Goal: Task Accomplishment & Management: Manage account settings

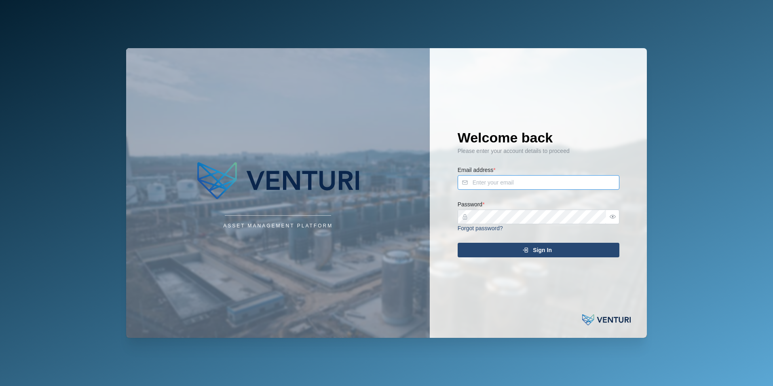
type input "[PERSON_NAME][EMAIL_ADDRESS][DOMAIN_NAME]"
click at [531, 248] on div "Sign In" at bounding box center [537, 250] width 149 height 14
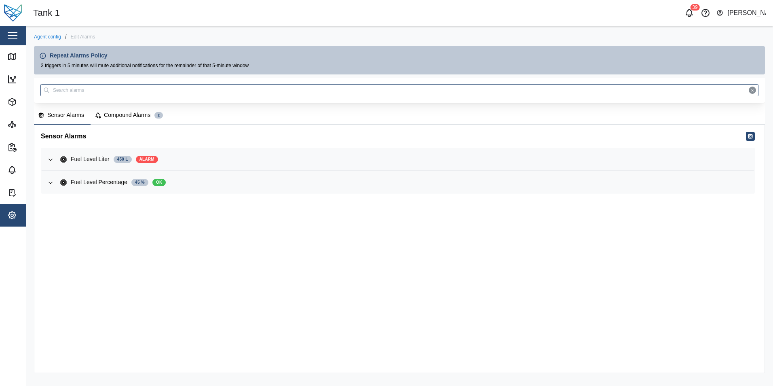
click at [69, 121] on button "Sensor Alarms" at bounding box center [62, 116] width 57 height 18
click at [50, 156] on icon "button" at bounding box center [50, 159] width 6 height 6
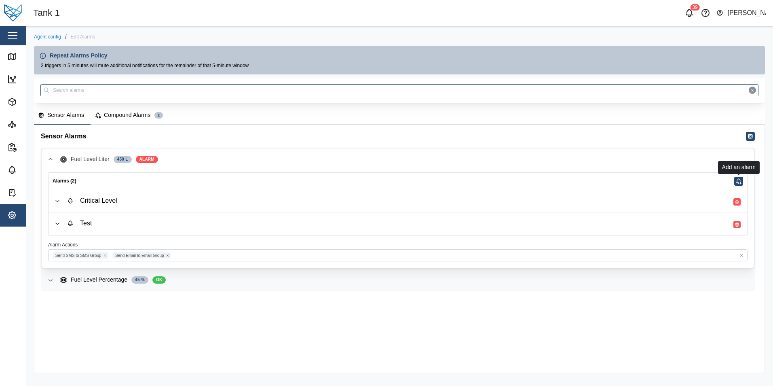
click at [742, 181] on button "button" at bounding box center [739, 181] width 9 height 9
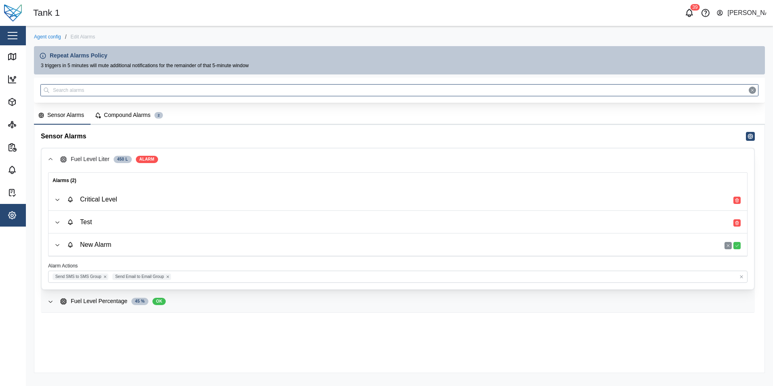
click at [708, 241] on div "New Alarm" at bounding box center [404, 244] width 674 height 9
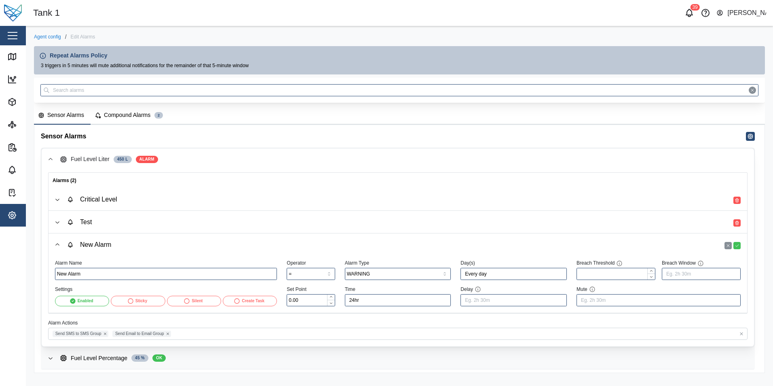
click at [106, 243] on div "New Alarm" at bounding box center [89, 244] width 44 height 7
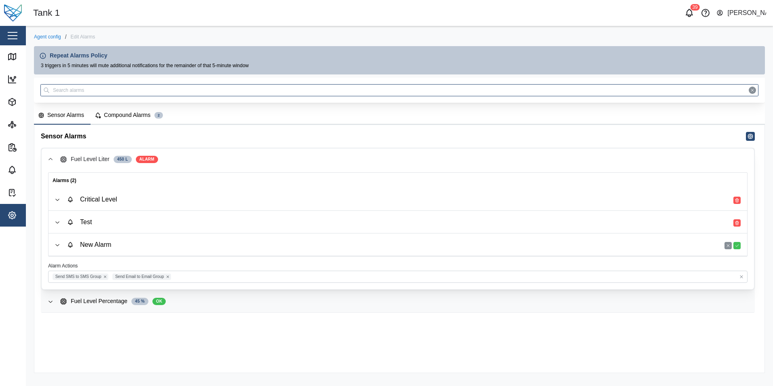
click at [106, 243] on div "New Alarm" at bounding box center [89, 244] width 44 height 7
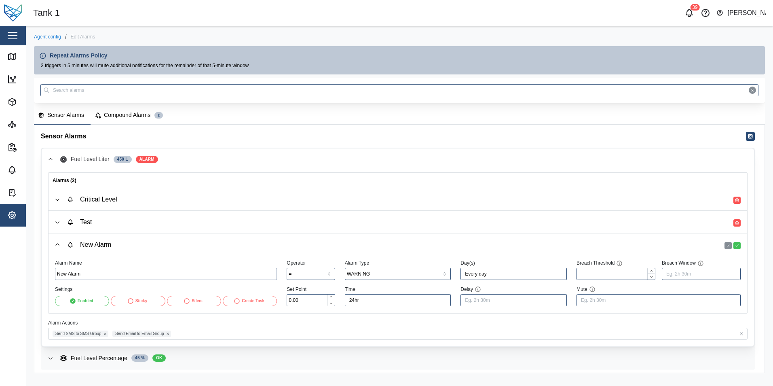
drag, startPoint x: 84, startPoint y: 275, endPoint x: 33, endPoint y: 275, distance: 51.4
click at [33, 275] on div "Agent config / Edit Alarms Repeat Alarms Policy 3 triggers in 5 minutes will mu…" at bounding box center [400, 203] width 748 height 355
type input "High level"
click at [324, 273] on input "=" at bounding box center [311, 274] width 48 height 12
type input ">"
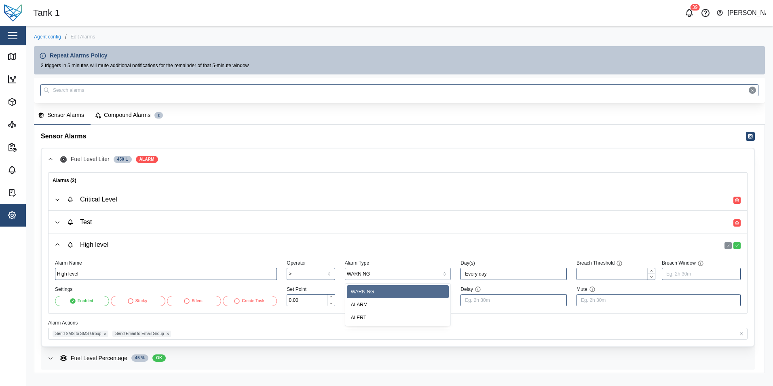
click at [415, 272] on input "WARNING" at bounding box center [398, 274] width 106 height 12
type input "ALARM"
click at [509, 277] on input "Every day" at bounding box center [514, 274] width 106 height 12
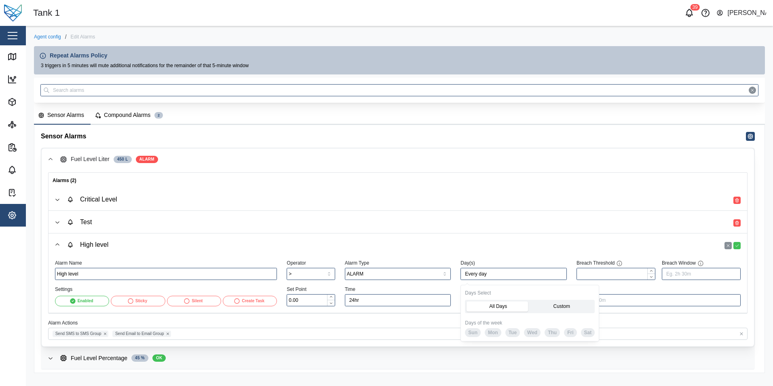
click at [564, 301] on label "Custom" at bounding box center [561, 306] width 63 height 10
click at [530, 301] on input "Custom" at bounding box center [530, 301] width 0 height 0
click at [531, 332] on span "Wed" at bounding box center [532, 332] width 10 height 8
click at [571, 331] on span "Fri" at bounding box center [571, 332] width 6 height 8
click at [487, 331] on button "Mon" at bounding box center [493, 332] width 17 height 9
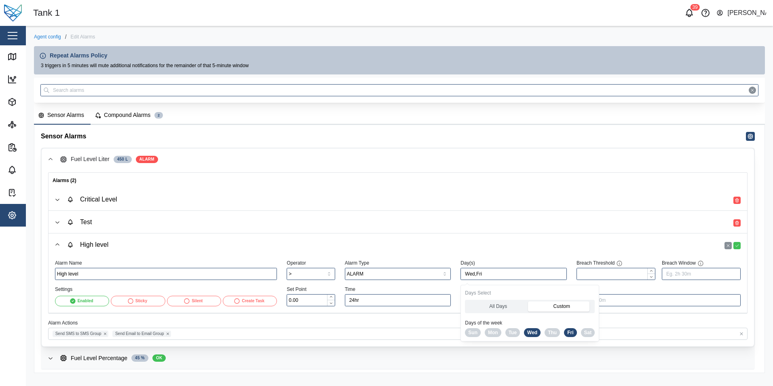
type input "Mon,Wed,Fri"
click at [579, 317] on div "All Days Custom Days of the week Sun Mon Tue Wed Thu Fri Sat" at bounding box center [530, 318] width 130 height 37
click at [608, 251] on span "High level" at bounding box center [404, 244] width 674 height 22
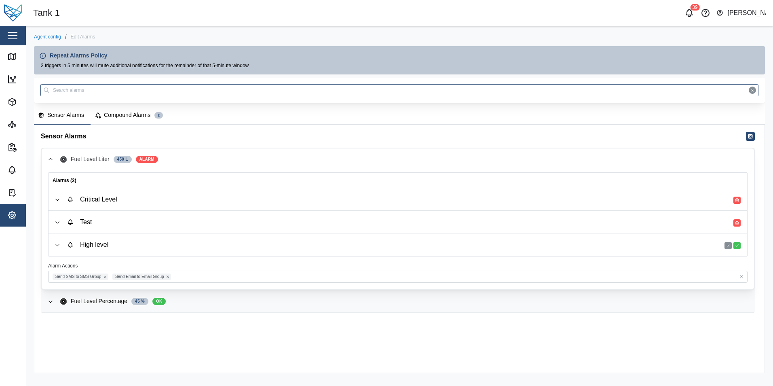
click at [547, 224] on div "Test" at bounding box center [404, 221] width 674 height 9
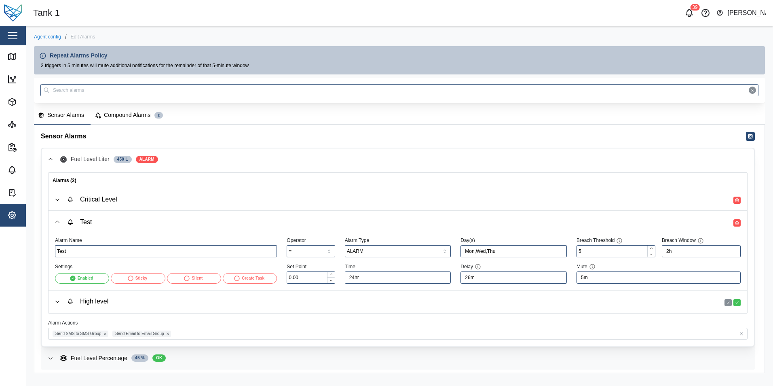
click at [525, 208] on span "Critical Level" at bounding box center [404, 199] width 674 height 22
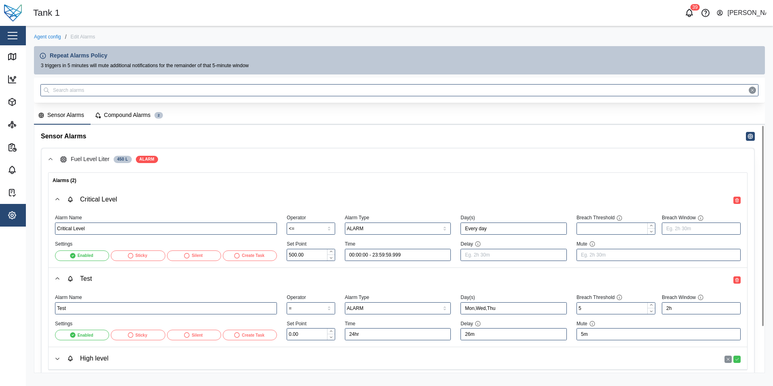
click at [55, 277] on icon "button" at bounding box center [57, 278] width 6 height 6
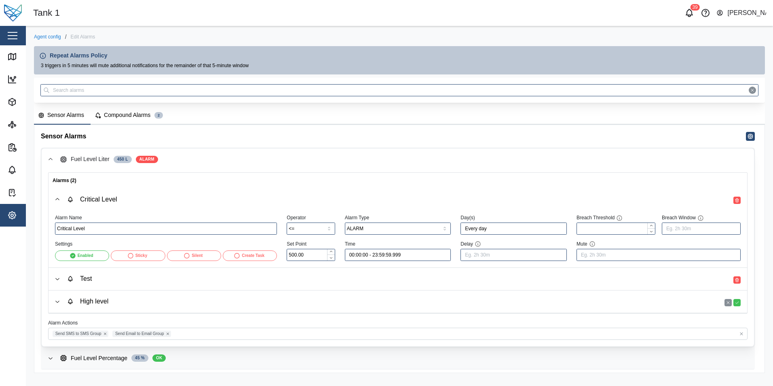
click at [58, 198] on icon "button" at bounding box center [57, 199] width 6 height 6
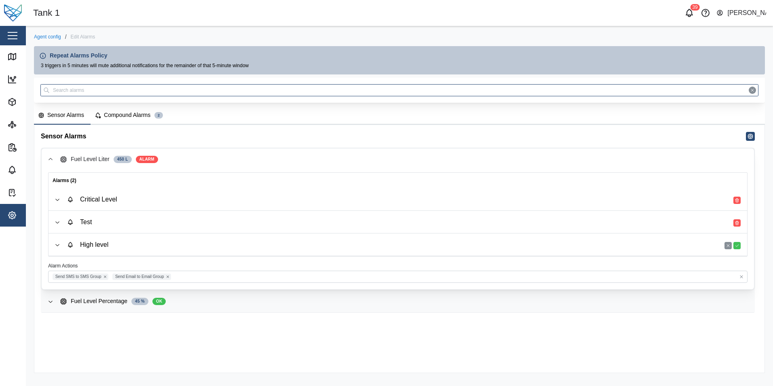
click at [155, 249] on div "High level" at bounding box center [404, 244] width 674 height 9
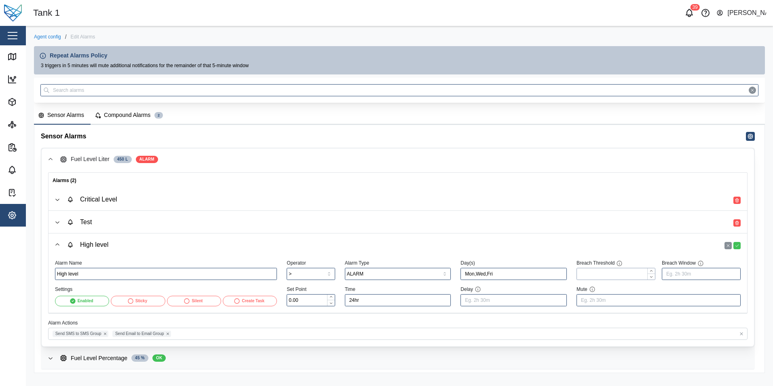
click at [614, 273] on input "Breach Threshold" at bounding box center [616, 274] width 79 height 12
type input "26"
click at [689, 275] on input "Breach Window" at bounding box center [701, 274] width 79 height 12
type input "30m"
click at [590, 269] on input "26" at bounding box center [616, 274] width 79 height 12
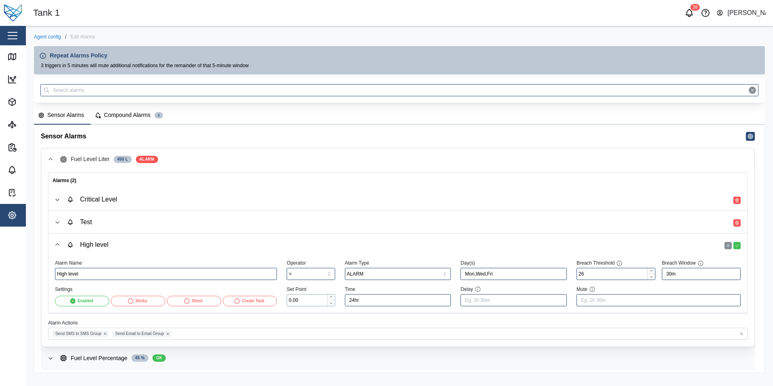
drag, startPoint x: 318, startPoint y: 299, endPoint x: 271, endPoint y: 299, distance: 46.9
click at [271, 299] on div "Alarm Name High level Settings Enabled Sticky Silent Create Task Operator > Set…" at bounding box center [398, 282] width 696 height 58
type input "26.55"
click at [381, 295] on input "24hr" at bounding box center [398, 300] width 106 height 12
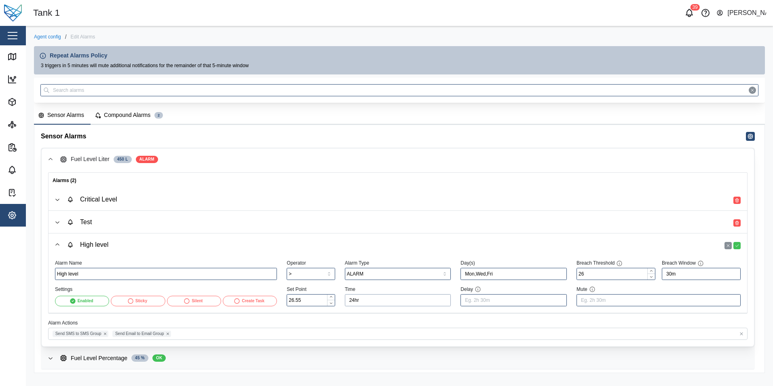
click at [381, 295] on input "24hr" at bounding box center [398, 300] width 106 height 12
click at [426, 329] on label "Custom" at bounding box center [423, 331] width 48 height 10
click at [399, 326] on input "Custom" at bounding box center [399, 326] width 0 height 0
click at [374, 356] on input "00:00:00" at bounding box center [372, 356] width 47 height 12
click at [376, 357] on input "00:00:00" at bounding box center [372, 356] width 47 height 12
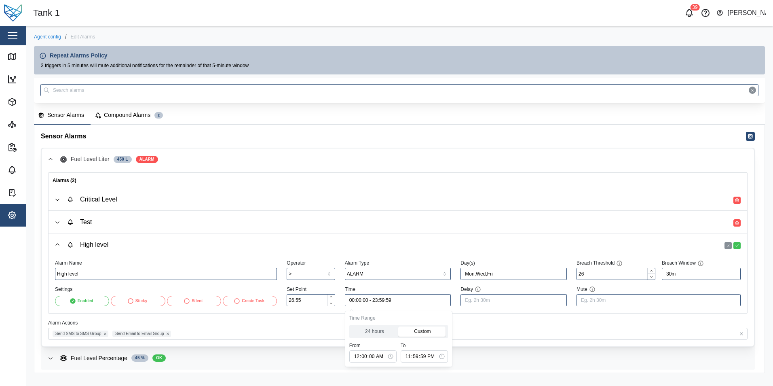
click at [386, 357] on button "button" at bounding box center [390, 356] width 11 height 11
type input "03:00:00 - 23:59:59"
type input "03:00:00"
type input "15:00:00 - 23:59:59"
type input "15:00:00"
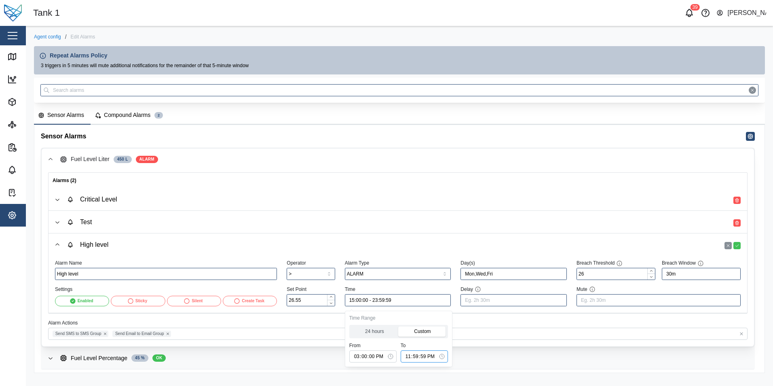
click at [424, 357] on input "23:59:59" at bounding box center [424, 356] width 47 height 12
click at [420, 357] on input "23:59:59" at bounding box center [424, 356] width 47 height 12
click at [439, 357] on icon "button" at bounding box center [442, 356] width 6 height 6
type input "15:00:00 - 18:59:59"
type input "18:59:59"
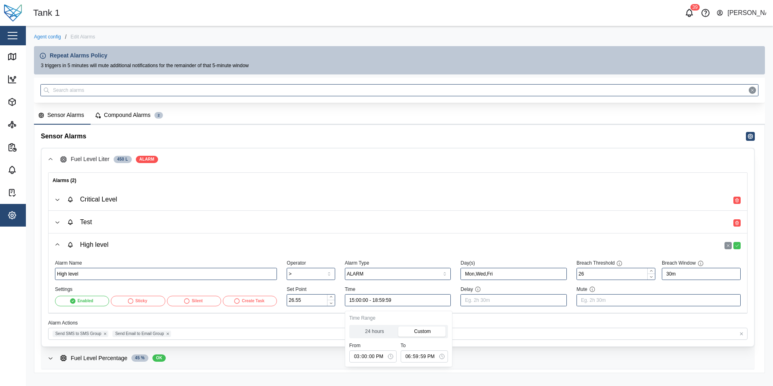
type input "15:00:00 - 18:00:59"
type input "18:00:59"
type input "15:00:00 - 18:00:00"
type input "18:00:00"
click at [487, 364] on span "Fuel Level Percentage 45 % OK" at bounding box center [404, 358] width 688 height 22
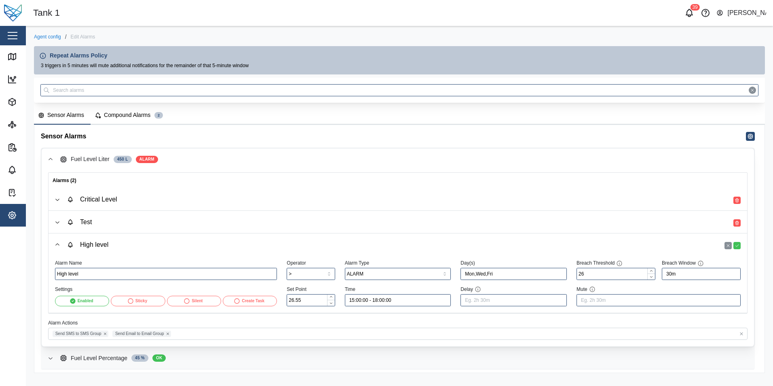
type input "New Alarm"
type input "="
type input "0.00"
type input "WARNING"
type input "24hr"
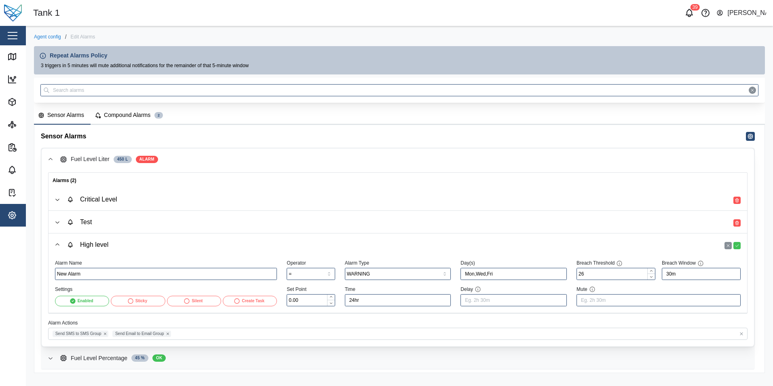
type input "Every day"
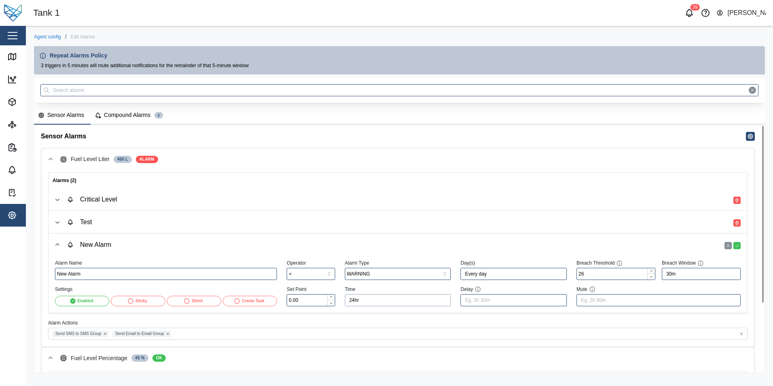
click at [441, 303] on input "24hr" at bounding box center [398, 300] width 106 height 12
click at [419, 330] on label "Custom" at bounding box center [423, 331] width 48 height 10
click at [399, 326] on input "Custom" at bounding box center [399, 326] width 0 height 0
type input "15:00:00 - 18:00:00"
click at [517, 301] on input "Delay" at bounding box center [514, 300] width 106 height 12
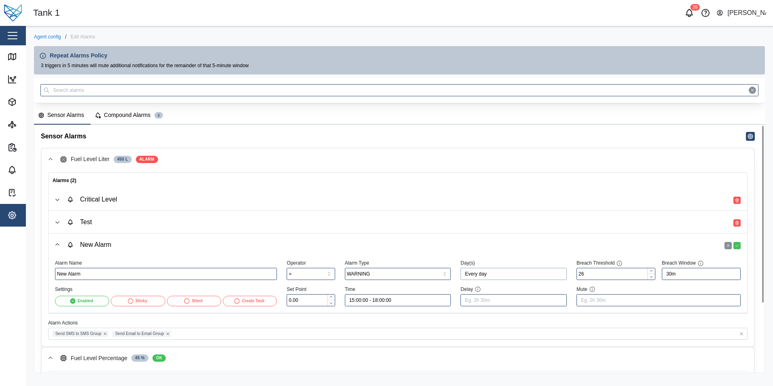
click at [536, 275] on input "Every day" at bounding box center [514, 274] width 106 height 12
click at [562, 302] on label "Custom" at bounding box center [561, 306] width 63 height 10
click at [530, 301] on input "Custom" at bounding box center [530, 301] width 0 height 0
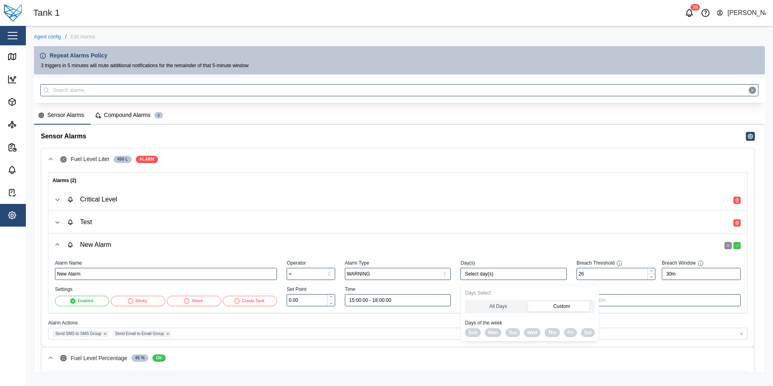
click at [489, 330] on span "Mon" at bounding box center [493, 332] width 10 height 8
click at [528, 329] on span "Wed" at bounding box center [532, 332] width 10 height 8
click at [568, 333] on span "Fri" at bounding box center [571, 332] width 6 height 8
type input "Mon,Wed,Fri"
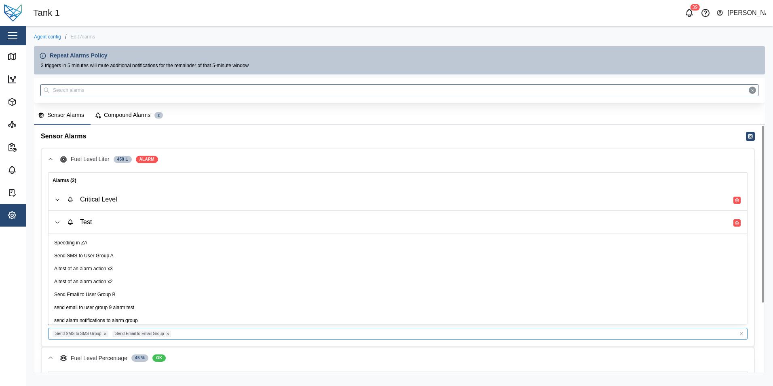
click at [648, 328] on div "Send SMS to SMS Group Send Email to Email Group" at bounding box center [398, 334] width 700 height 12
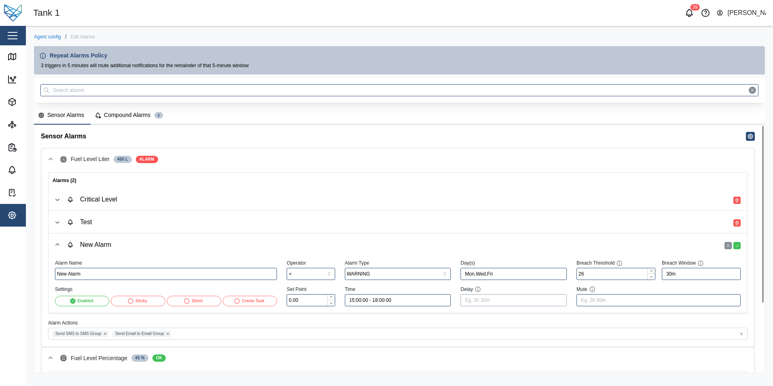
click at [542, 294] on input "Delay" at bounding box center [514, 300] width 106 height 12
type input "5m"
click at [631, 297] on input "Mute" at bounding box center [659, 300] width 164 height 12
type input "15m"
click at [609, 277] on input "26" at bounding box center [616, 274] width 79 height 12
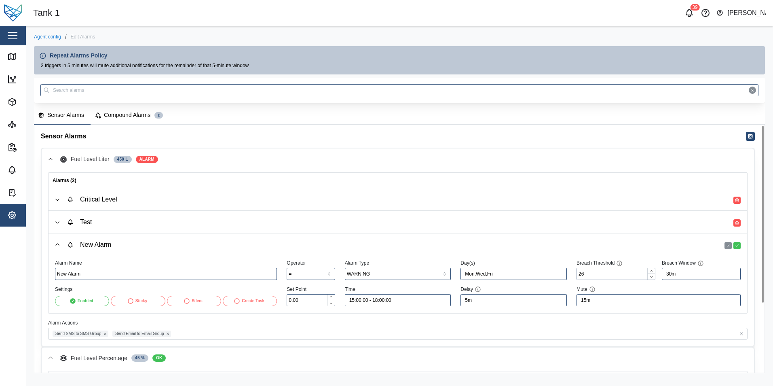
drag, startPoint x: 609, startPoint y: 277, endPoint x: 578, endPoint y: 276, distance: 31.6
click at [578, 276] on input "26" at bounding box center [616, 274] width 79 height 12
type input "5"
click at [309, 300] on input "0.00" at bounding box center [311, 300] width 48 height 12
drag, startPoint x: 309, startPoint y: 300, endPoint x: 262, endPoint y: 300, distance: 46.9
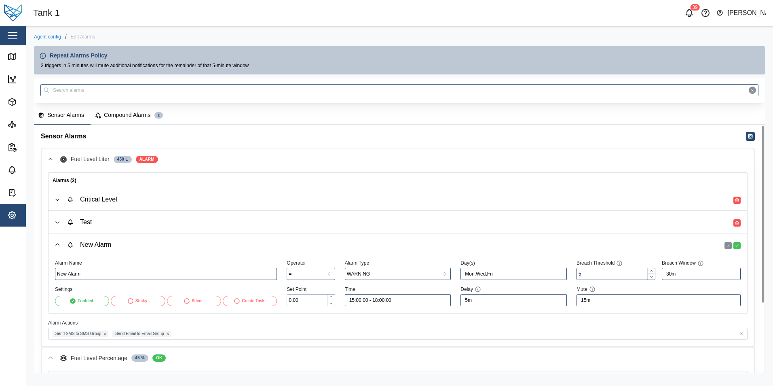
click at [262, 300] on div "Alarm Name New Alarm Settings Enabled Sticky Silent Create Task Operator = Set …" at bounding box center [398, 282] width 696 height 58
click at [203, 334] on div "Send SMS to SMS Group Send Email to Email Group" at bounding box center [398, 334] width 700 height 12
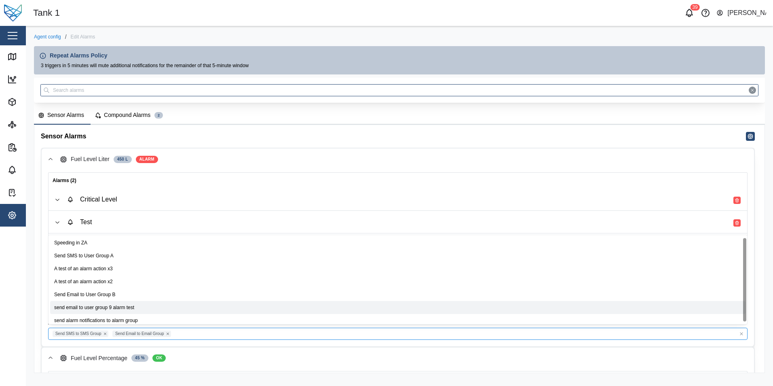
scroll to position [4, 0]
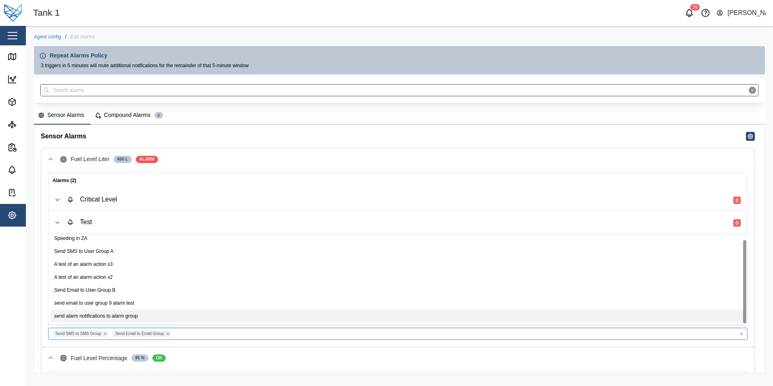
type input "0.00"
type input "Every day"
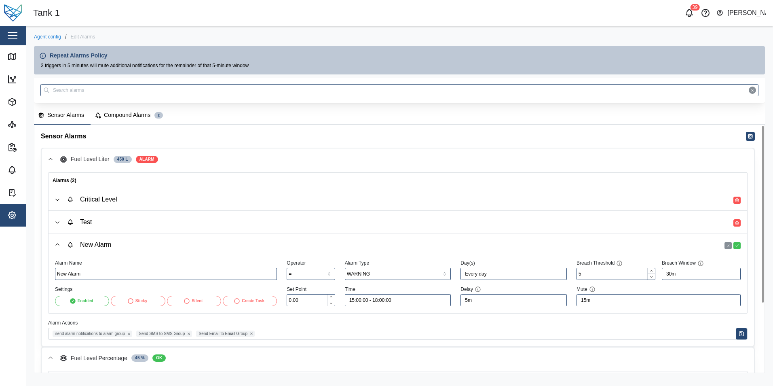
click at [1, 284] on aside "Close Map Dashboard Assets ATS Camera Generator Personnel Tanks UPS Vehicles Ot…" at bounding box center [13, 193] width 26 height 386
click at [92, 272] on input "New Alarm" at bounding box center [166, 274] width 222 height 12
drag, startPoint x: 92, startPoint y: 272, endPoint x: 6, endPoint y: 259, distance: 87.1
click at [6, 259] on div "Tank 1 39 [PERSON_NAME] Close Map Dashboard Assets ATS Camera Generator Personn…" at bounding box center [386, 193] width 773 height 386
type input "High level"
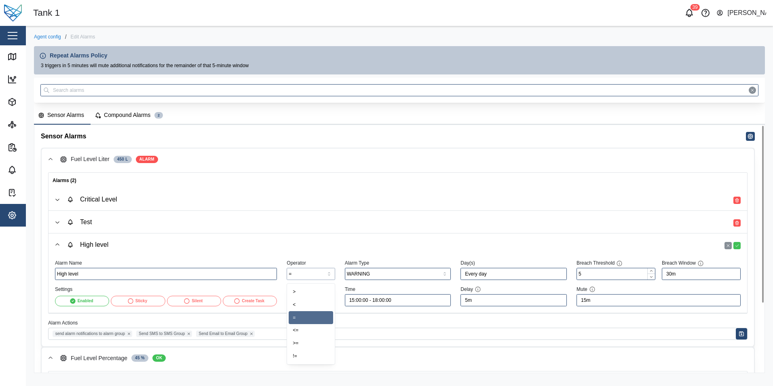
click at [301, 272] on input "=" at bounding box center [311, 274] width 48 height 12
type input ">"
click at [737, 243] on button "button" at bounding box center [737, 245] width 7 height 7
type input "New Alarm"
type input "="
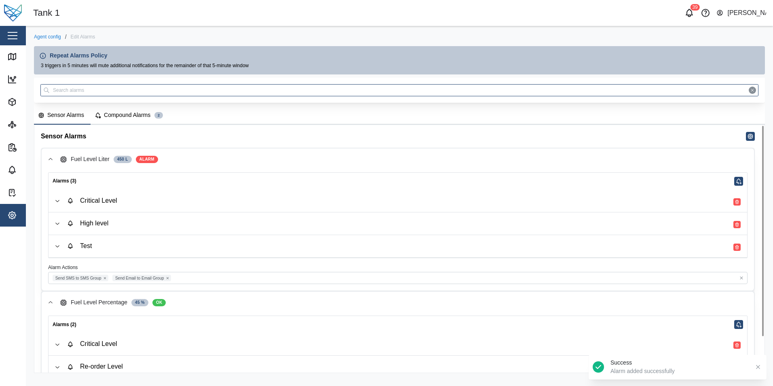
click at [158, 219] on div "High level" at bounding box center [404, 223] width 674 height 9
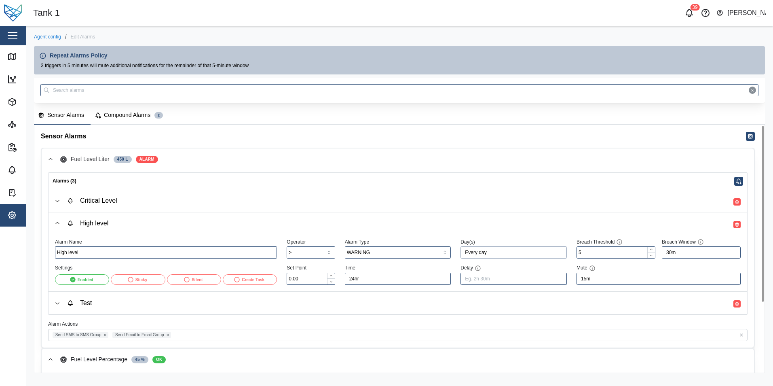
click at [536, 250] on input "Every day" at bounding box center [514, 252] width 106 height 12
click at [563, 288] on label "Custom" at bounding box center [561, 285] width 63 height 10
click at [530, 280] on input "Custom" at bounding box center [530, 280] width 0 height 0
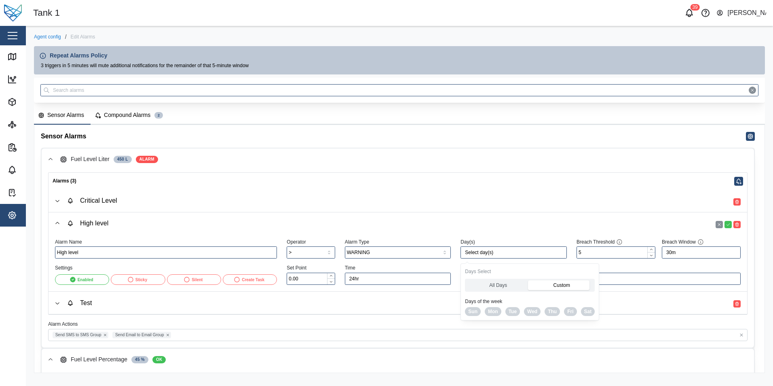
click at [548, 312] on span "Thu" at bounding box center [552, 311] width 9 height 8
click at [491, 309] on span "Mon" at bounding box center [493, 311] width 10 height 8
type input "Mon,Thu"
click at [514, 230] on span "High level" at bounding box center [404, 223] width 674 height 22
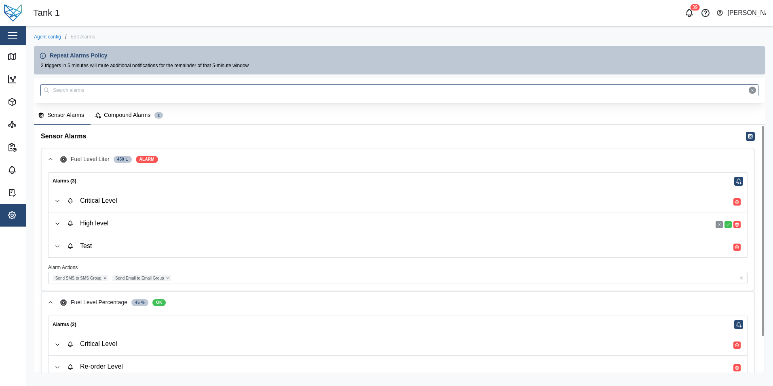
click at [514, 230] on span "High level" at bounding box center [404, 223] width 674 height 22
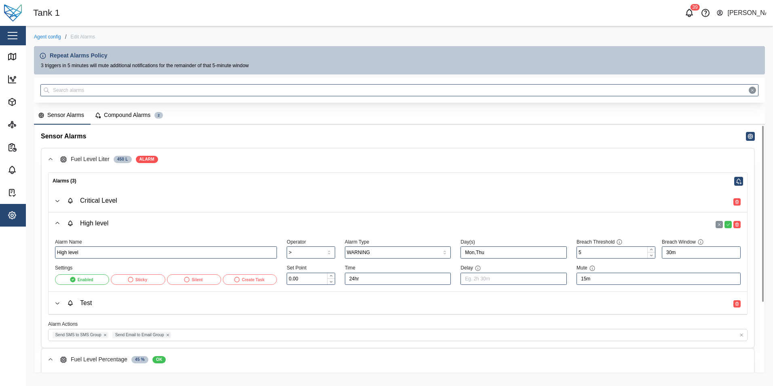
click at [197, 282] on div "Silent" at bounding box center [197, 280] width 11 height 6
click at [324, 282] on input "0.00" at bounding box center [311, 279] width 48 height 12
drag, startPoint x: 322, startPoint y: 282, endPoint x: 268, endPoint y: 282, distance: 54.6
click at [268, 282] on div "Alarm Name High level Settings Enabled Sticky Silent Create Task Operator > Set…" at bounding box center [398, 261] width 696 height 58
type input "25.67"
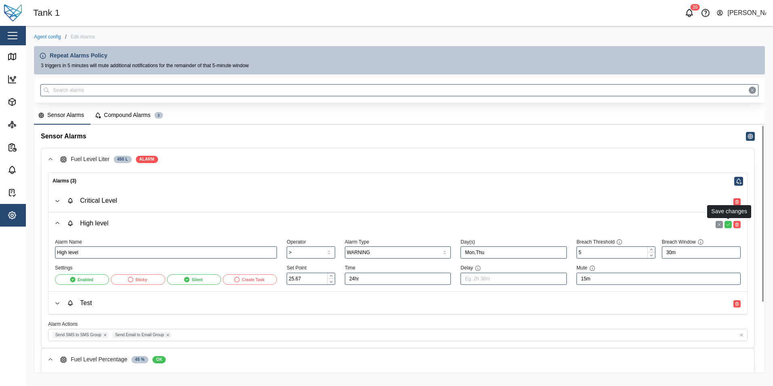
click at [729, 225] on icon "button" at bounding box center [728, 224] width 5 height 5
click at [59, 222] on icon "button" at bounding box center [57, 223] width 6 height 6
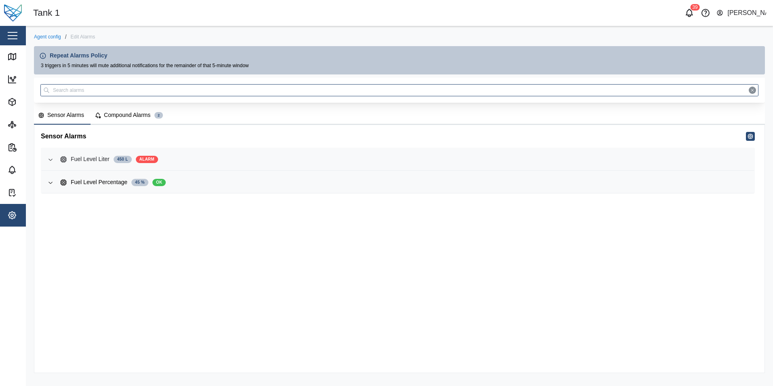
click at [92, 155] on div "Fuel Level Liter" at bounding box center [90, 159] width 39 height 9
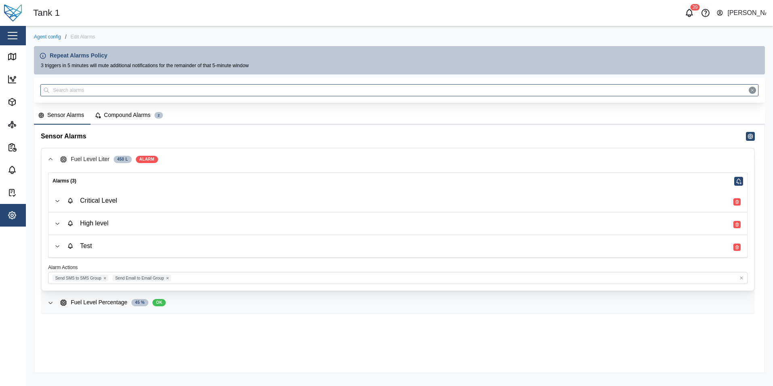
click at [164, 225] on div "High level" at bounding box center [404, 223] width 674 height 9
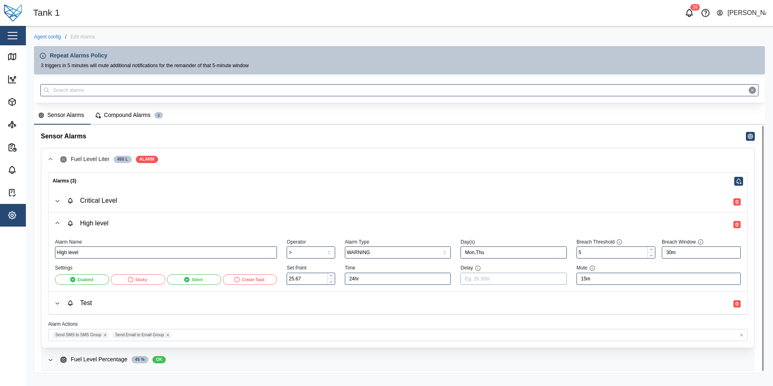
click at [483, 275] on input "Delay" at bounding box center [514, 279] width 106 height 12
type input "4m"
click at [361, 275] on input "24hr" at bounding box center [398, 279] width 106 height 12
click at [423, 313] on label "Custom" at bounding box center [423, 310] width 48 height 10
click at [399, 305] on input "Custom" at bounding box center [399, 305] width 0 height 0
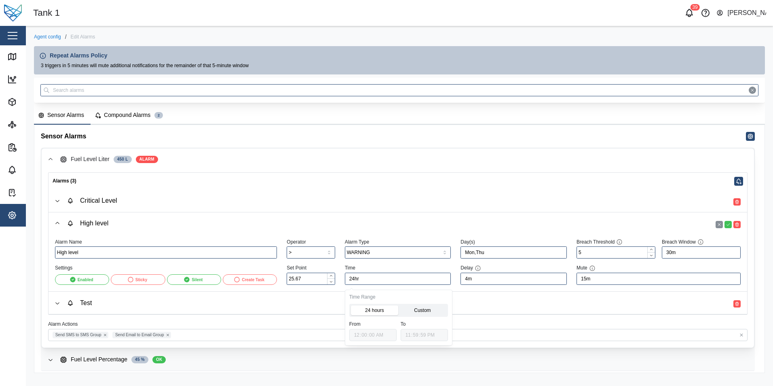
type input "00:00:00 - 23:59:59"
click at [366, 332] on input "00:00:00" at bounding box center [372, 335] width 47 height 12
click at [363, 333] on input "00:00:00" at bounding box center [372, 335] width 47 height 12
type input "- 23:59:59"
type input "02:00:00"
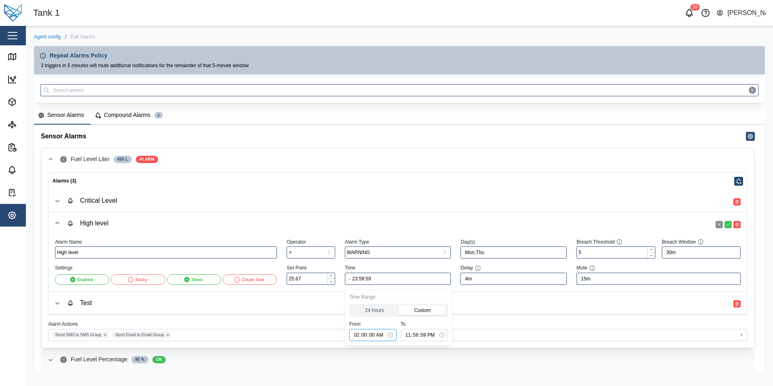
type input "02:00:00 - 23:59:59"
type input "14:00:00"
type input "14:00:00 - 23:59:59"
type input "14:00:00 -"
type input "16:59:59"
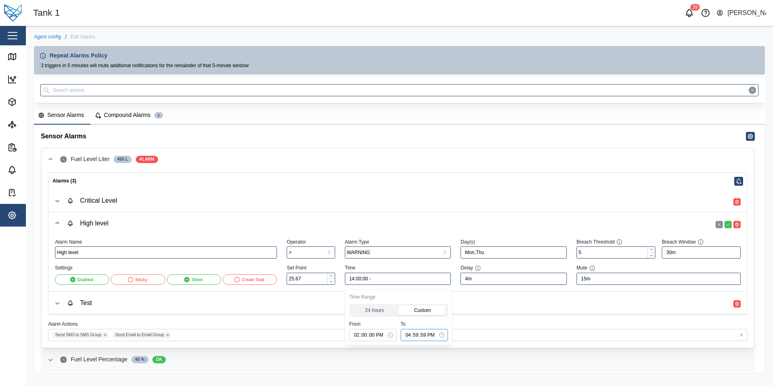
type input "14:00:00 - 16:59:59"
type input "16:00:59"
type input "14:00:00 - 16:00:59"
type input "16:00:00"
type input "14:00:00 - 16:00:00"
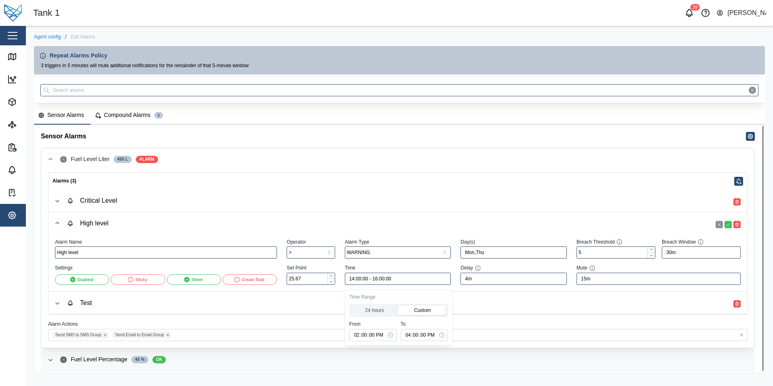
click at [581, 224] on div "High level" at bounding box center [404, 223] width 674 height 9
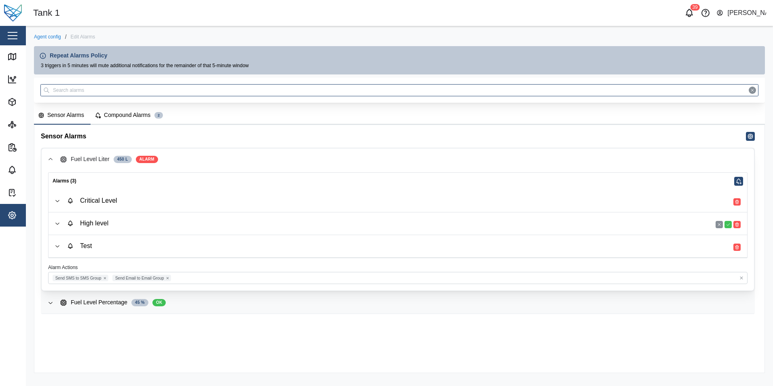
click at [526, 223] on div "High level" at bounding box center [404, 223] width 674 height 9
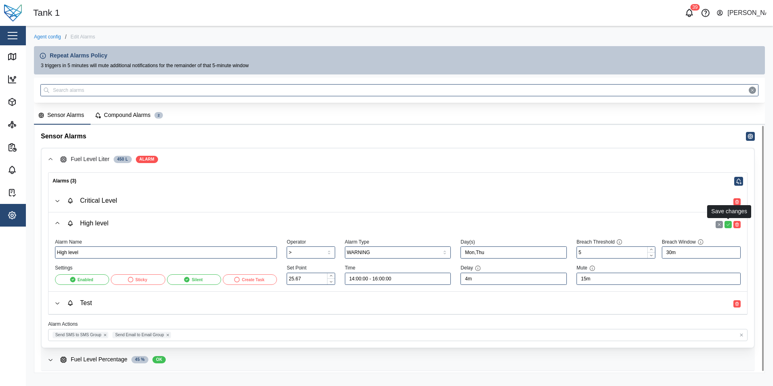
click at [727, 225] on icon "button" at bounding box center [728, 224] width 5 height 5
type input "4m"
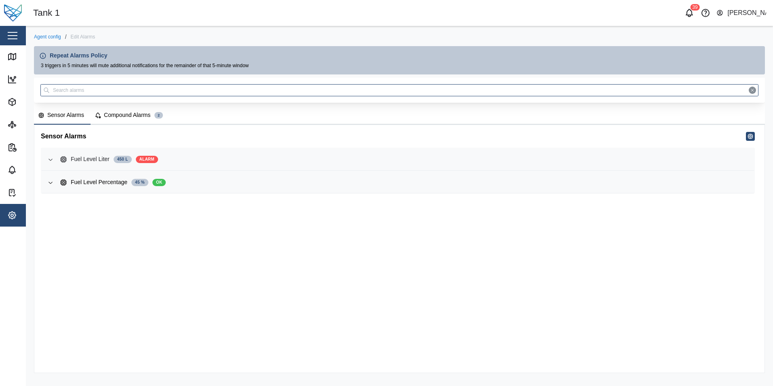
click at [214, 154] on span "Fuel Level Liter 450 L ALARM" at bounding box center [404, 159] width 688 height 22
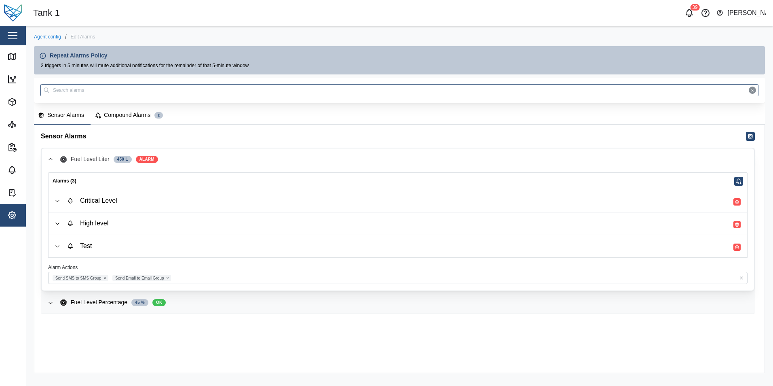
click at [271, 224] on div "High level" at bounding box center [404, 223] width 674 height 9
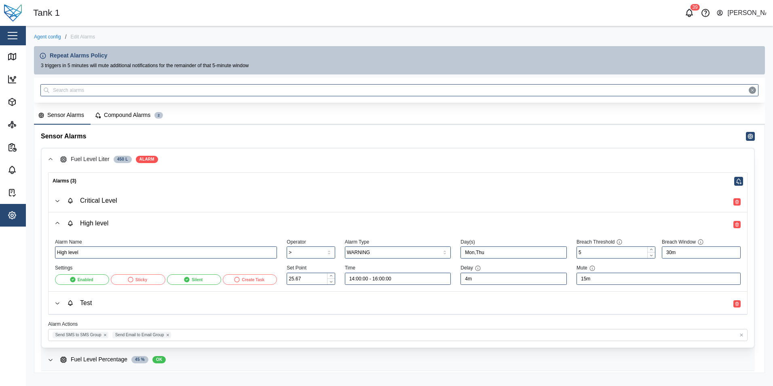
click at [131, 114] on div "Compound Alarms" at bounding box center [127, 115] width 47 height 9
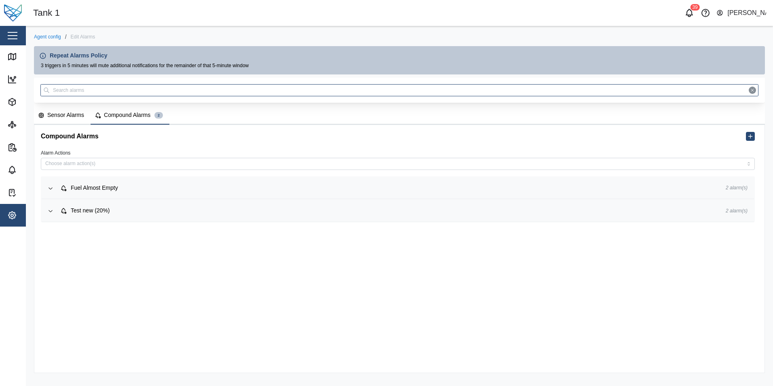
click at [746, 136] on div "Compound Alarms" at bounding box center [397, 136] width 727 height 23
click at [748, 140] on button "button" at bounding box center [750, 136] width 9 height 9
click at [750, 136] on icon "button" at bounding box center [751, 136] width 6 height 6
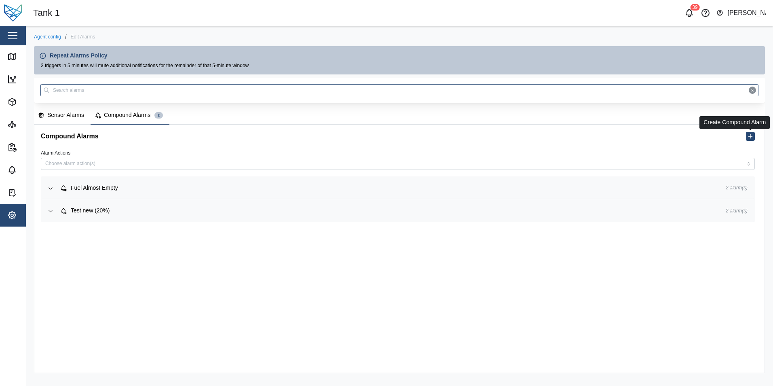
click at [750, 136] on icon "button" at bounding box center [751, 136] width 6 height 6
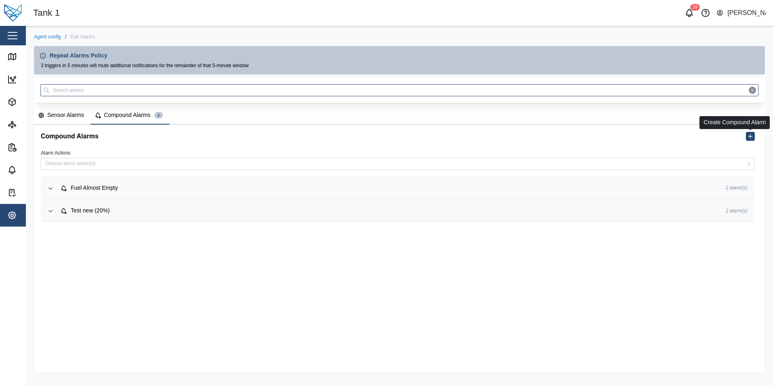
click at [750, 136] on icon "button" at bounding box center [751, 136] width 6 height 6
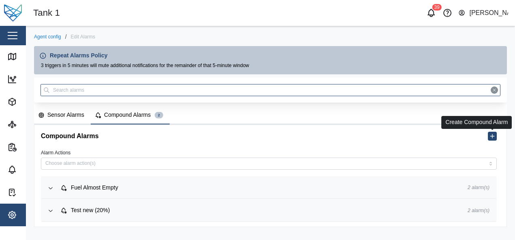
click at [490, 137] on icon "button" at bounding box center [492, 136] width 6 height 6
click at [67, 117] on div "Sensor Alarms" at bounding box center [65, 115] width 37 height 9
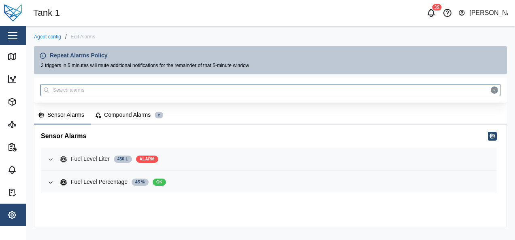
click at [188, 158] on div "Fuel Level Liter 450 L ALARM" at bounding box center [274, 159] width 429 height 9
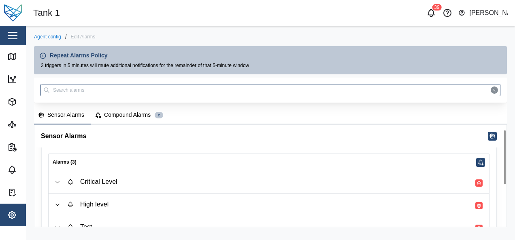
scroll to position [8, 0]
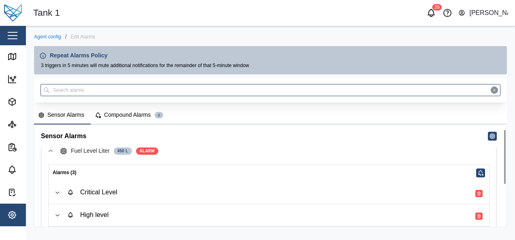
click at [58, 114] on div "Sensor Alarms" at bounding box center [65, 115] width 37 height 9
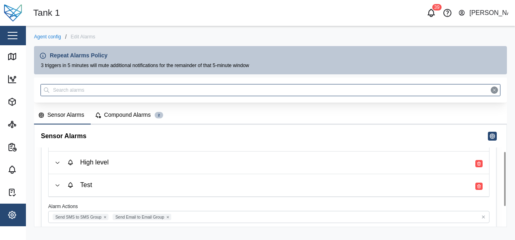
scroll to position [49, 0]
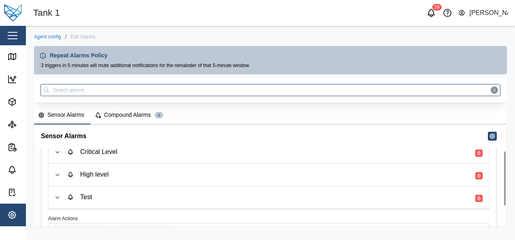
click at [140, 170] on div "High level" at bounding box center [274, 174] width 415 height 9
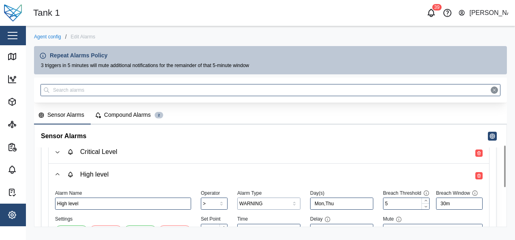
click at [270, 205] on input "WARNING" at bounding box center [268, 204] width 63 height 12
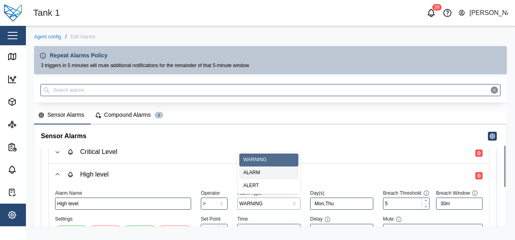
type input "ALARM"
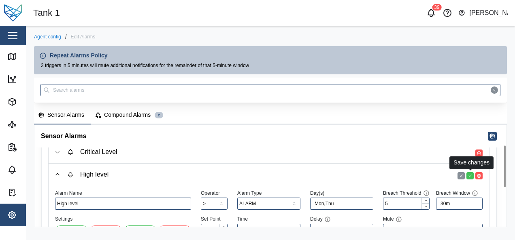
click at [470, 175] on icon "button" at bounding box center [469, 176] width 5 height 5
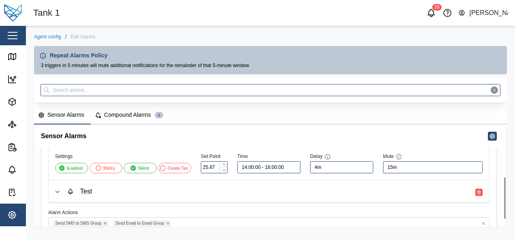
scroll to position [89, 0]
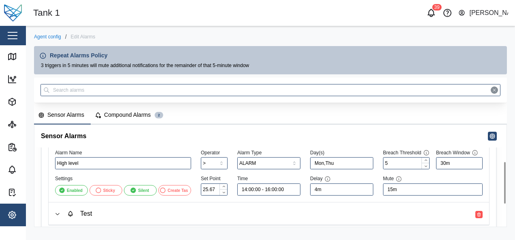
click at [104, 116] on div "Compound Alarms" at bounding box center [127, 115] width 47 height 9
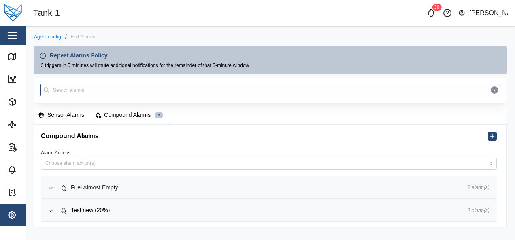
click at [178, 184] on div "Fuel Almost Empty" at bounding box center [257, 188] width 394 height 9
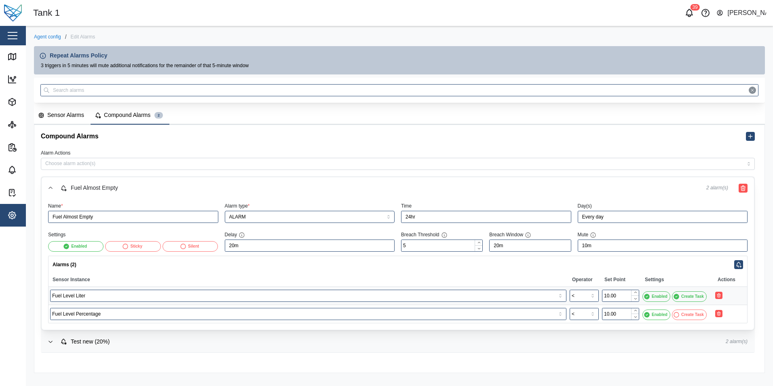
scroll to position [0, 0]
click at [631, 220] on input "Every day" at bounding box center [663, 217] width 170 height 12
click at [695, 251] on label "Custom" at bounding box center [678, 249] width 63 height 10
click at [647, 244] on input "Custom" at bounding box center [647, 244] width 0 height 0
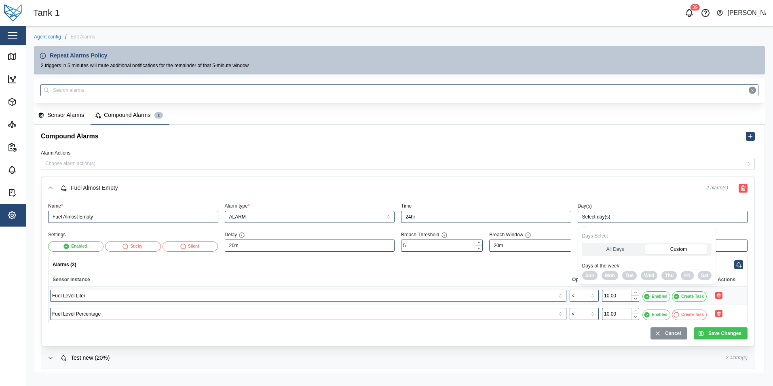
click at [590, 274] on span "Sun" at bounding box center [590, 275] width 9 height 8
click at [653, 279] on span "Wed" at bounding box center [649, 275] width 10 height 8
type input "Sun,Wed"
click at [739, 233] on div "Mute 10m" at bounding box center [663, 240] width 170 height 22
click at [720, 331] on span "Save Changes" at bounding box center [725, 333] width 33 height 11
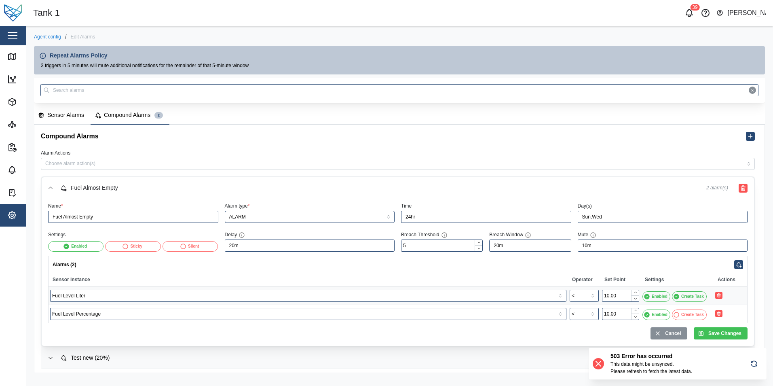
click at [751, 367] on icon "button" at bounding box center [754, 364] width 8 height 10
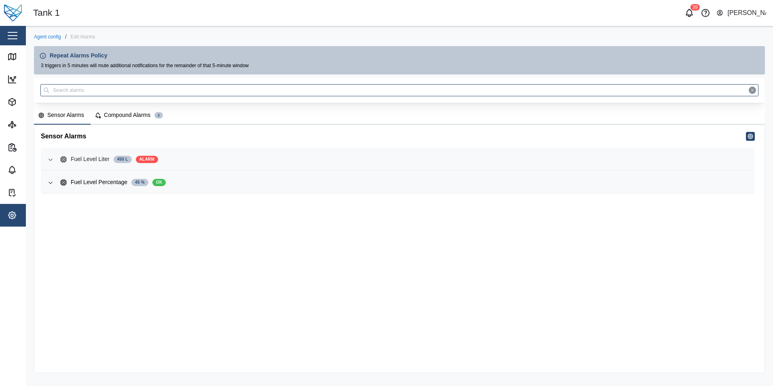
click at [165, 161] on div "Fuel Level Liter 450 L ALARM" at bounding box center [404, 159] width 688 height 9
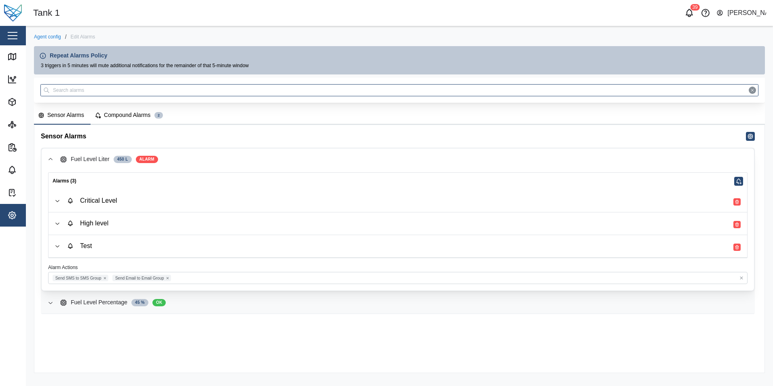
click at [191, 304] on div "Fuel Level Percentage 45 % OK" at bounding box center [404, 302] width 688 height 9
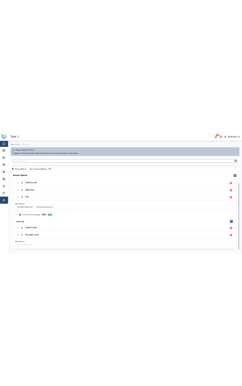
scroll to position [42, 0]
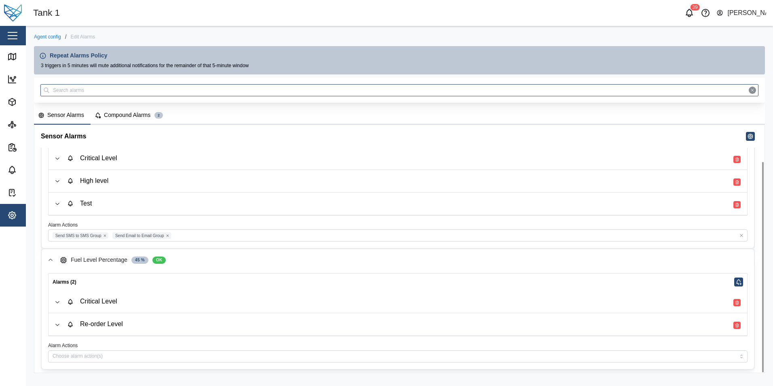
click at [133, 121] on button "Compound Alarms 2" at bounding box center [130, 116] width 79 height 18
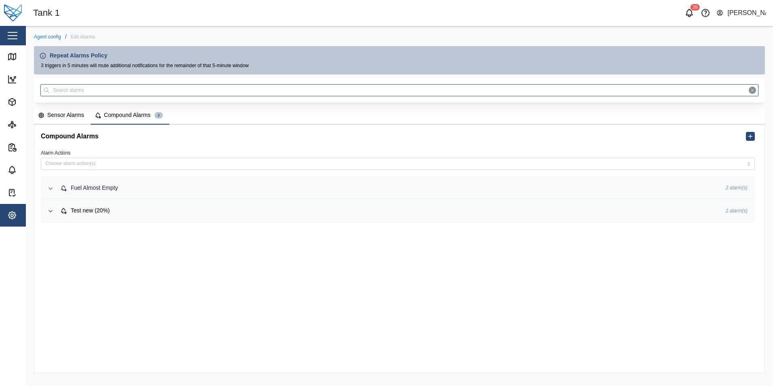
click at [159, 192] on div "Fuel Almost Empty" at bounding box center [386, 188] width 653 height 9
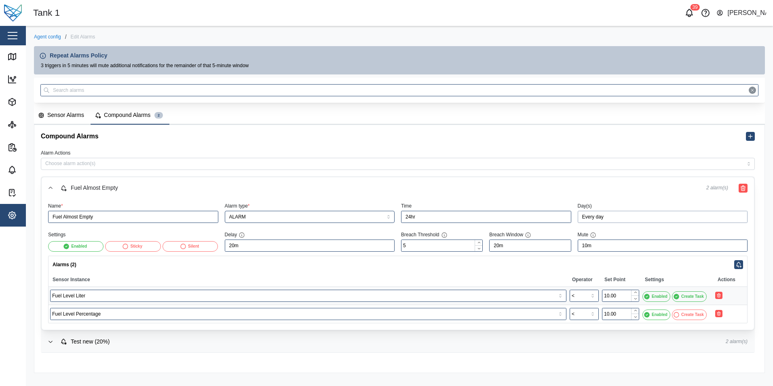
click at [620, 217] on input "Every day" at bounding box center [663, 217] width 170 height 12
click at [637, 188] on div "Fuel Almost Empty" at bounding box center [376, 188] width 633 height 9
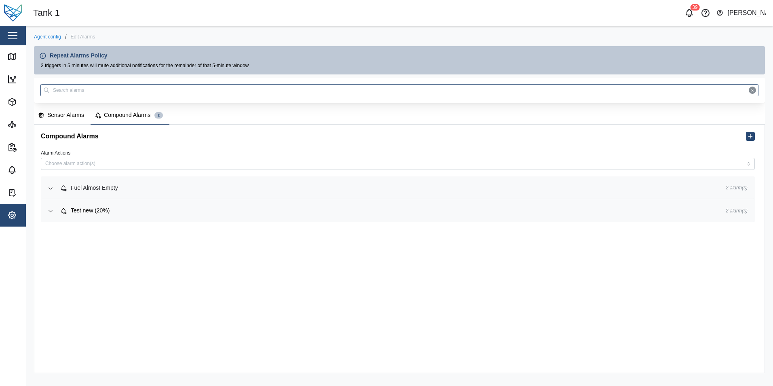
click at [217, 186] on div "Fuel Almost Empty" at bounding box center [386, 188] width 653 height 9
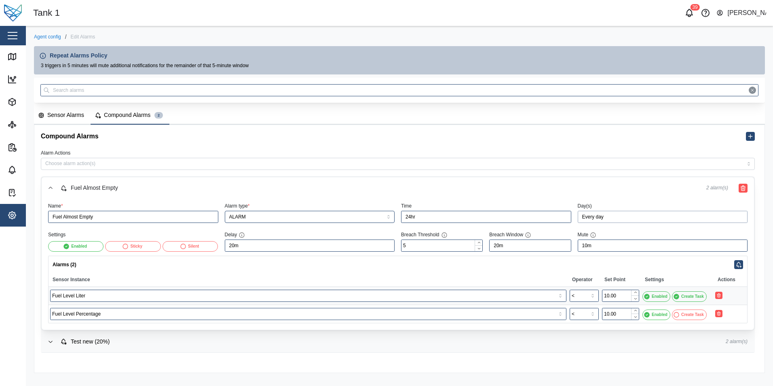
click at [587, 219] on input "Every day" at bounding box center [663, 217] width 170 height 12
click at [619, 197] on span "Fuel Almost Empty" at bounding box center [376, 188] width 633 height 22
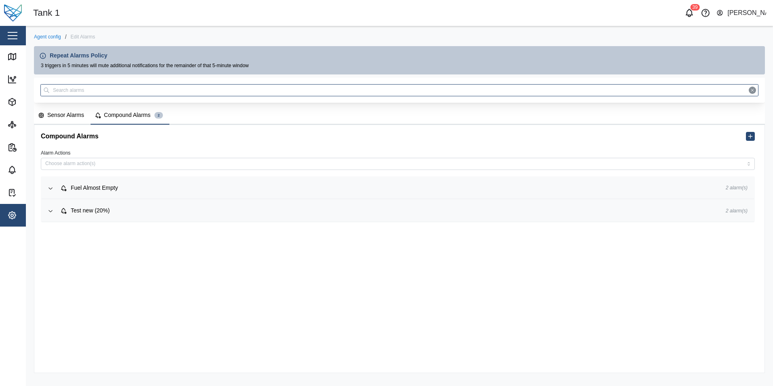
click at [577, 154] on div "Alarm Actions" at bounding box center [397, 159] width 727 height 22
click at [540, 188] on div "Fuel Almost Empty" at bounding box center [386, 188] width 653 height 9
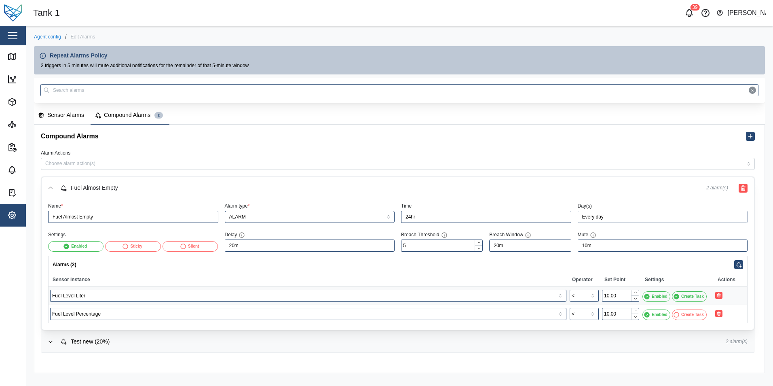
click at [718, 216] on input "Every day" at bounding box center [663, 217] width 170 height 12
click at [587, 245] on label "All Days" at bounding box center [615, 249] width 63 height 10
click at [584, 244] on Days "All Days" at bounding box center [584, 244] width 0 height 0
click at [680, 246] on label "Custom" at bounding box center [678, 249] width 63 height 10
click at [647, 244] on input "Custom" at bounding box center [647, 244] width 0 height 0
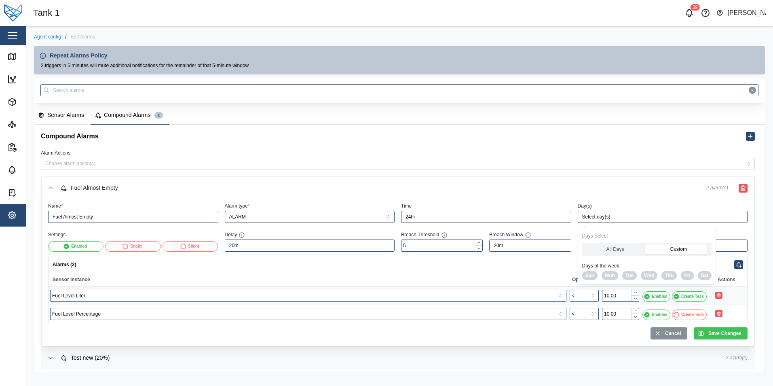
click at [648, 274] on span "Wed" at bounding box center [649, 275] width 10 height 8
click at [671, 276] on span "Thu" at bounding box center [669, 275] width 9 height 8
type input "Wed,Thu"
click at [733, 335] on span "Save Changes" at bounding box center [725, 333] width 33 height 11
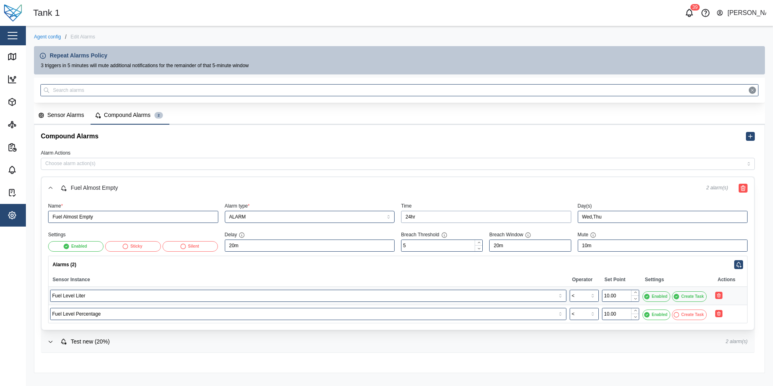
click at [430, 219] on input "24hr" at bounding box center [486, 217] width 170 height 12
click at [494, 250] on label "Custom" at bounding box center [479, 249] width 48 height 10
click at [455, 244] on input "Custom" at bounding box center [455, 244] width 0 height 0
type input "00:00:00 - 23:59:59"
click at [423, 275] on input "00:00:00" at bounding box center [429, 273] width 47 height 12
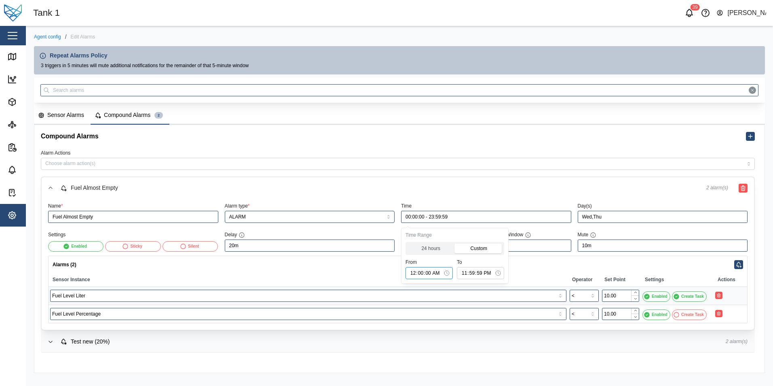
click at [412, 273] on input "00:00:00" at bounding box center [429, 273] width 47 height 12
type input "01:00:00"
type input "01:00:00 - 23:59:59"
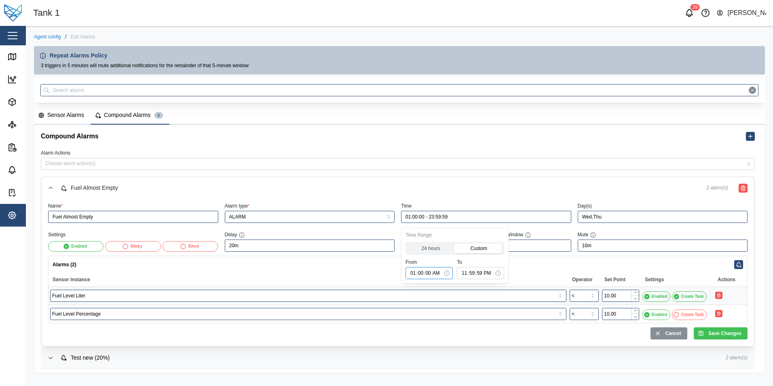
type input "10:00:00"
click at [479, 276] on input "23:59:59" at bounding box center [480, 273] width 47 height 12
click at [502, 272] on button "button" at bounding box center [498, 272] width 11 height 11
type input "10:00:00 - 14:59:59"
type input "14:59:59"
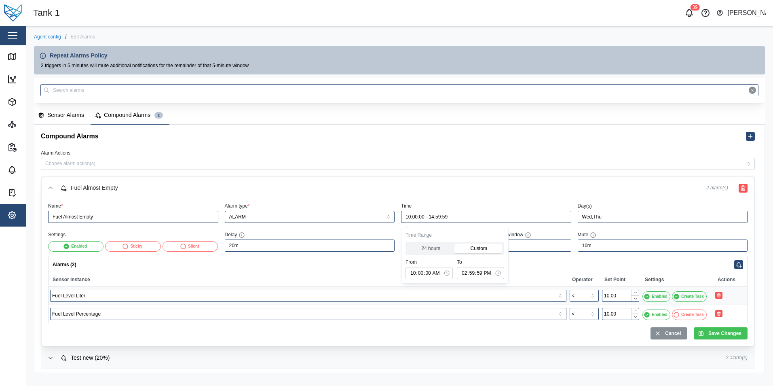
type input "10:00:00 - 14:00:59"
type input "14:00:59"
type input "10:00:00 - 14:00:00"
type input "14:00:00"
click at [736, 329] on span "Save Changes" at bounding box center [725, 333] width 33 height 11
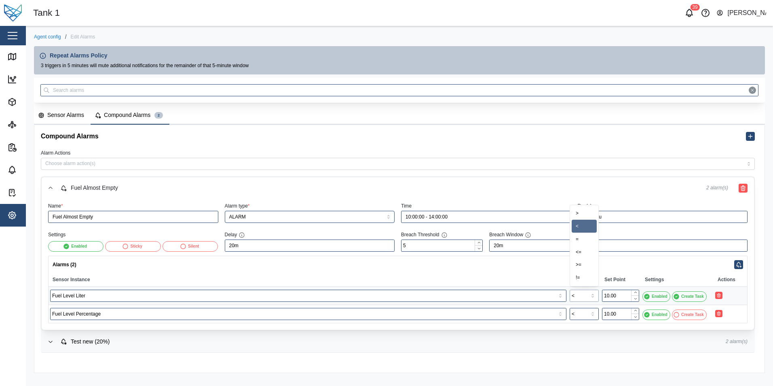
click at [579, 295] on input "<" at bounding box center [584, 296] width 29 height 12
type input ">"
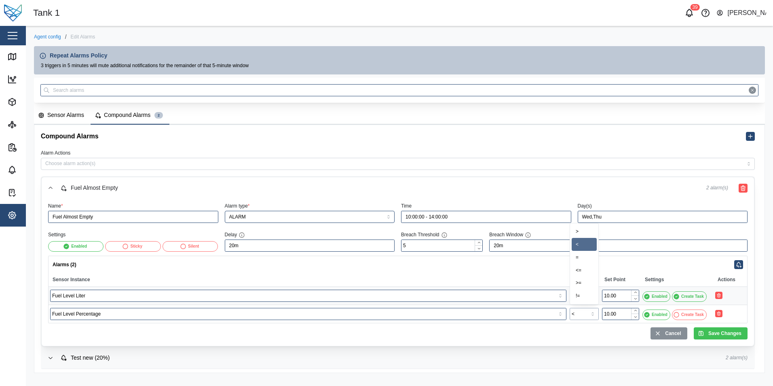
click at [579, 313] on input "<" at bounding box center [584, 314] width 29 height 12
type input ">="
click at [582, 296] on input ">" at bounding box center [584, 296] width 29 height 12
type input ">="
click at [618, 295] on input "10.00" at bounding box center [620, 296] width 37 height 12
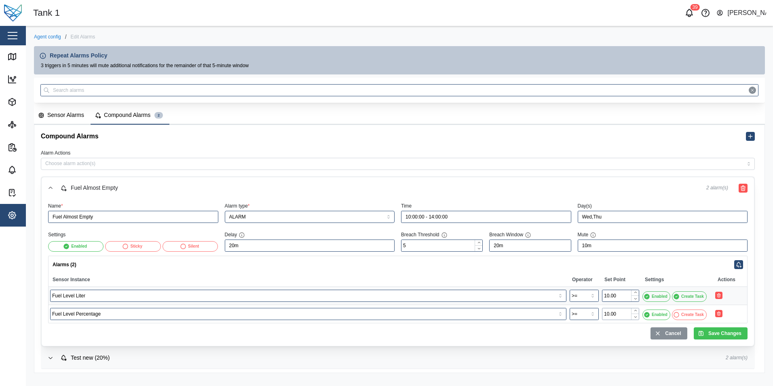
drag, startPoint x: 618, startPoint y: 314, endPoint x: 589, endPoint y: 314, distance: 29.5
click at [589, 314] on tr "Fuel Level Percentage >= 10.00 Enabled Create Task" at bounding box center [398, 314] width 699 height 18
type input "22.00"
click at [729, 330] on span "Save Changes" at bounding box center [725, 333] width 33 height 11
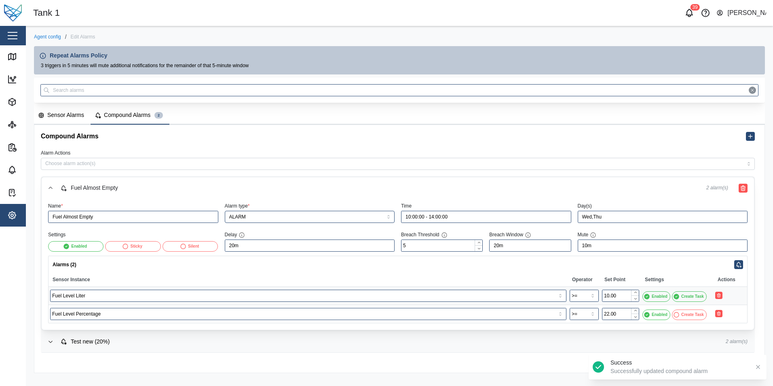
click at [761, 364] on icon "button" at bounding box center [758, 367] width 6 height 6
click at [747, 133] on button "button" at bounding box center [750, 136] width 9 height 9
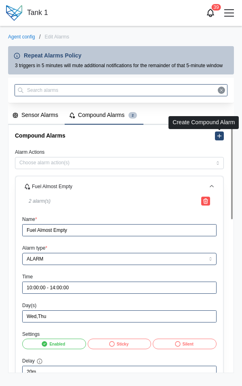
click at [222, 136] on icon "button" at bounding box center [219, 136] width 6 height 6
